Goal: Information Seeking & Learning: Learn about a topic

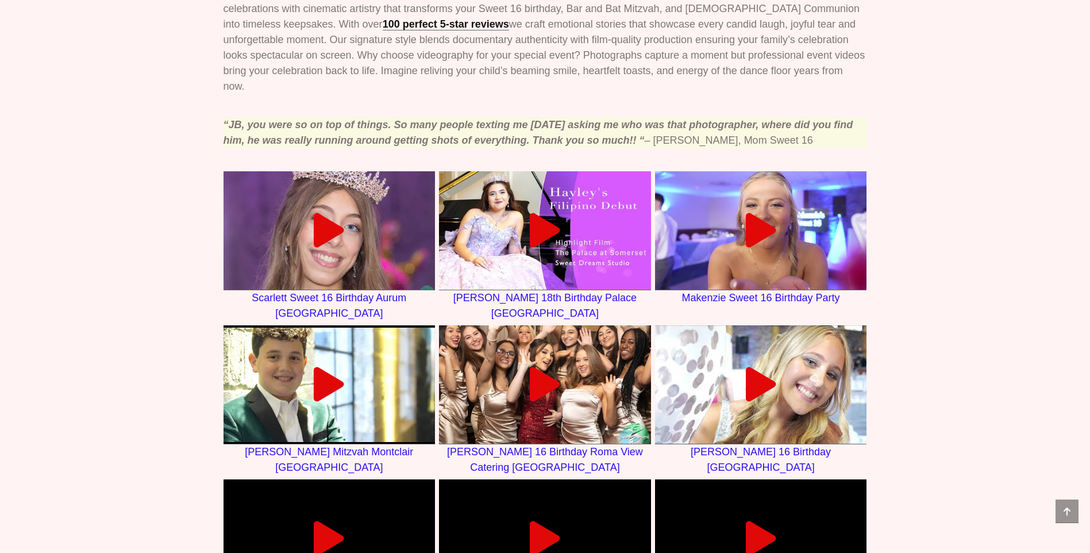
scroll to position [690, 0]
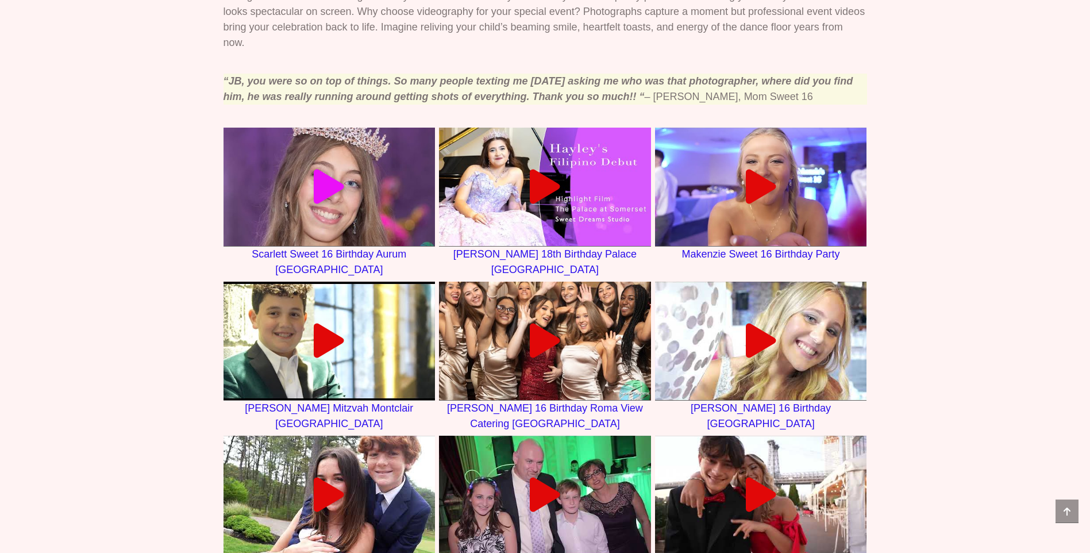
click at [329, 170] on icon at bounding box center [329, 187] width 34 height 34
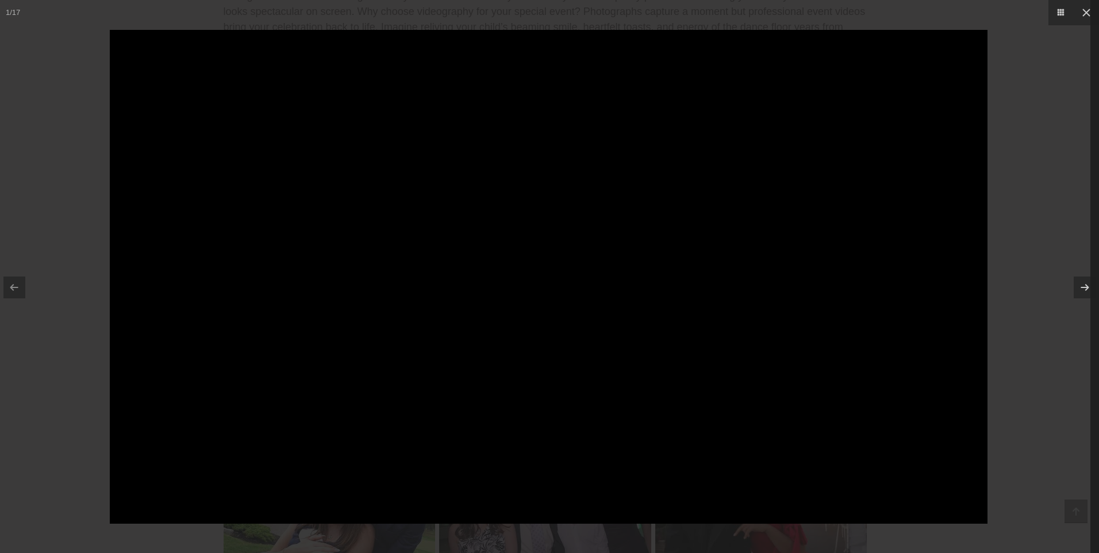
click at [999, 43] on div at bounding box center [549, 276] width 1099 height 553
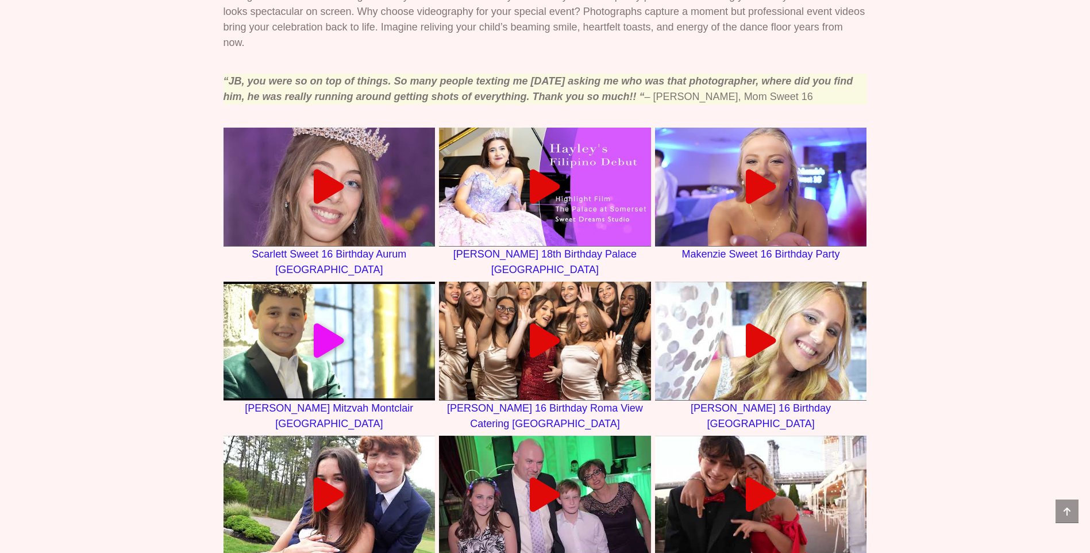
click at [324, 324] on icon at bounding box center [329, 341] width 34 height 34
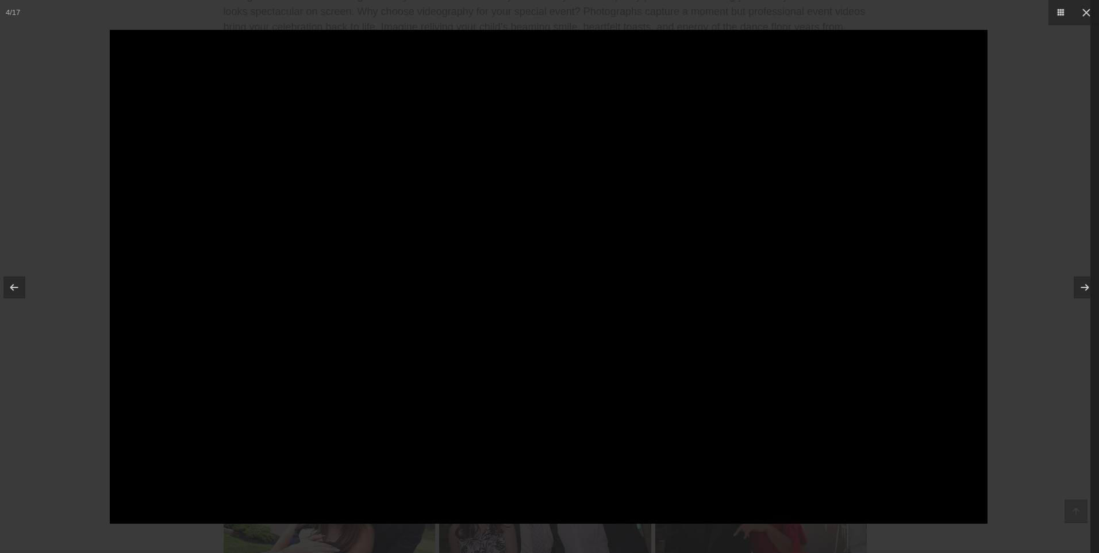
click at [1018, 133] on div at bounding box center [549, 276] width 1099 height 553
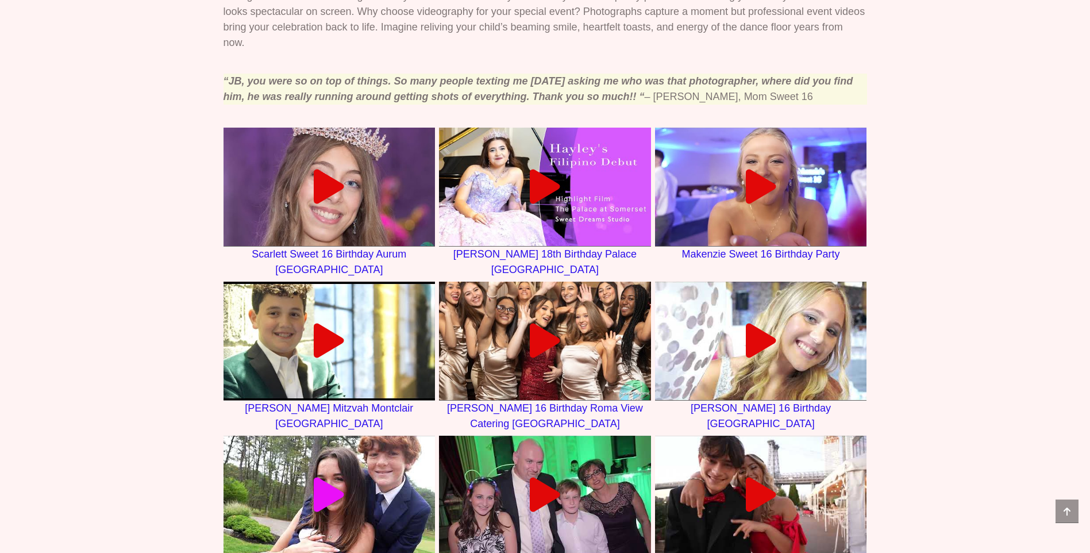
click at [333, 478] on icon at bounding box center [329, 495] width 34 height 34
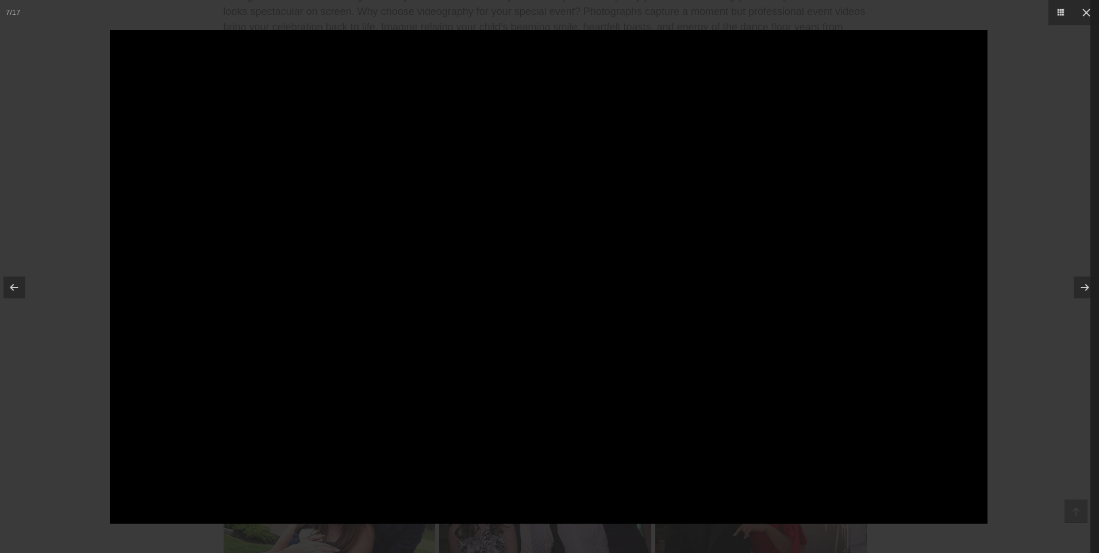
click at [1027, 111] on div at bounding box center [549, 276] width 1099 height 553
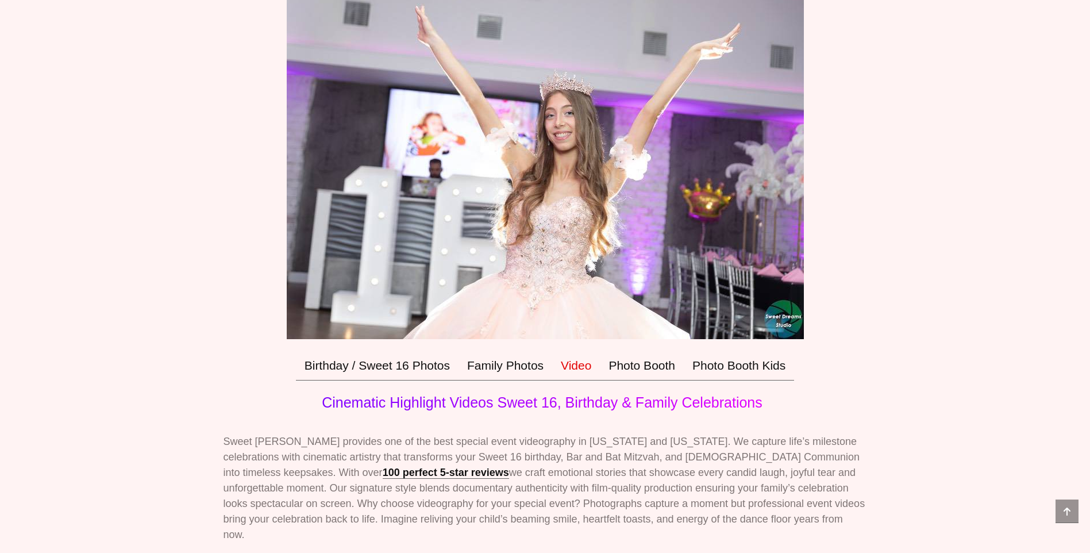
scroll to position [115, 0]
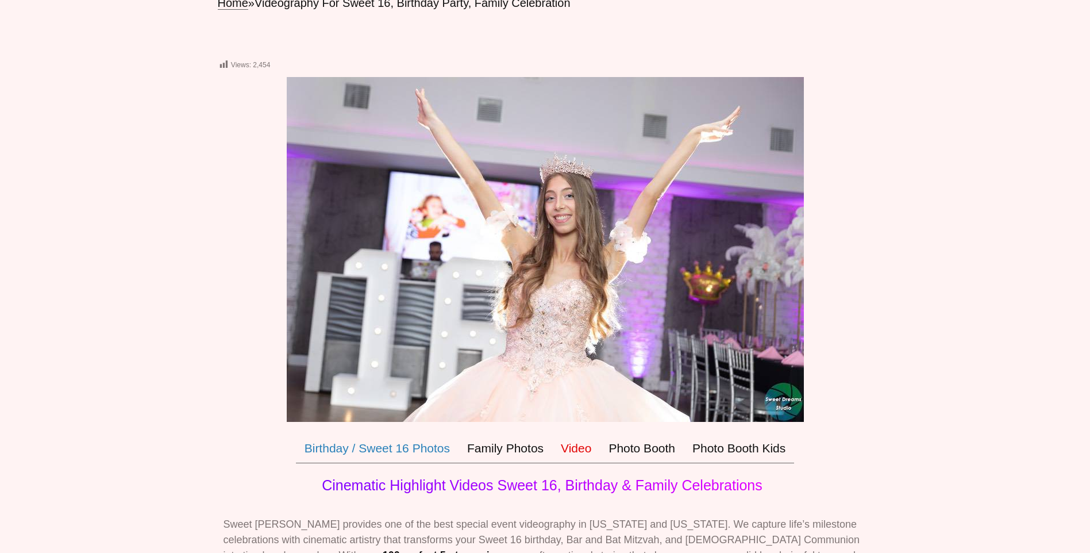
click at [408, 448] on link "Birthday / Sweet 16 Photos" at bounding box center [377, 448] width 163 height 30
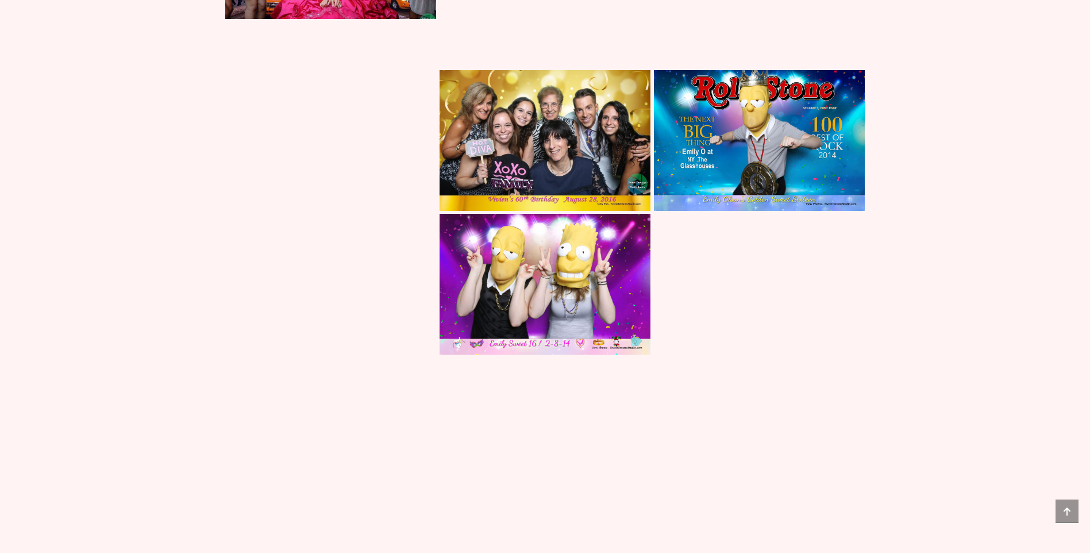
scroll to position [5631, 0]
